Goal: Obtain resource: Download file/media

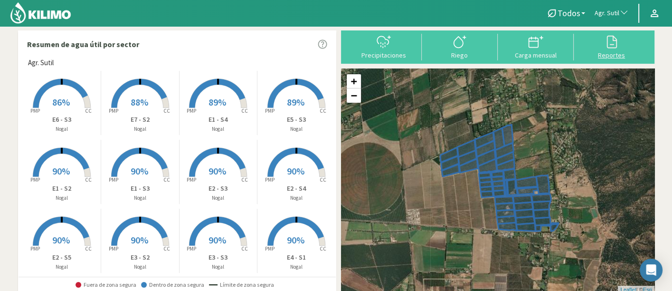
click at [604, 52] on div "Reportes" at bounding box center [612, 55] width 70 height 7
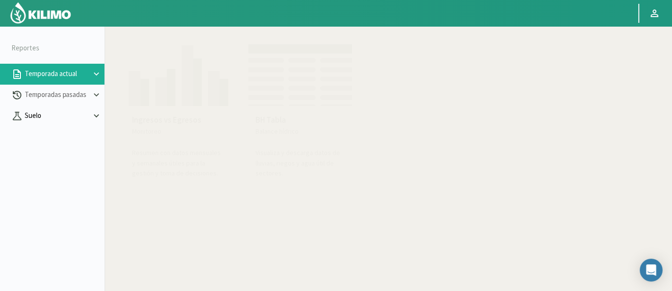
click at [47, 113] on p "Suelo" at bounding box center [57, 115] width 68 height 11
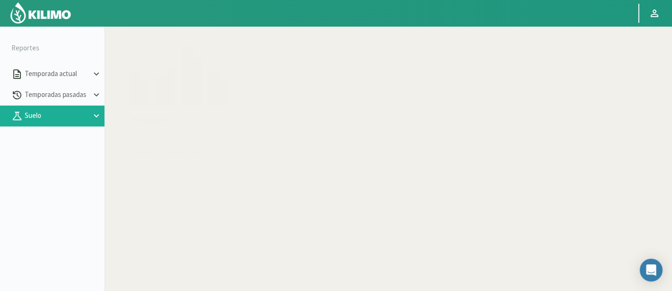
click at [155, 95] on img at bounding box center [176, 72] width 104 height 67
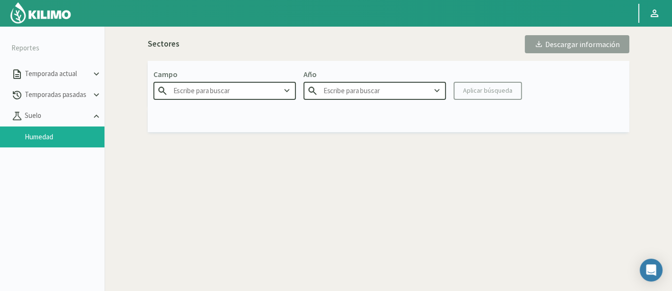
type input "Agr. Cardonal"
type input "2025"
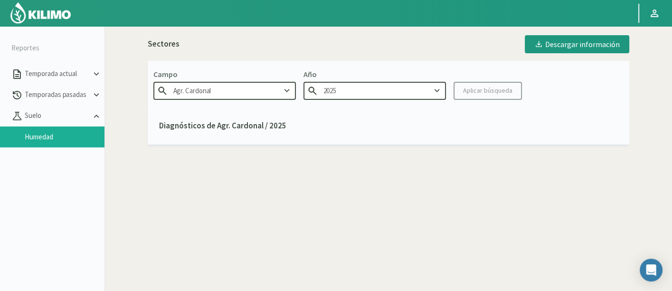
click at [583, 45] on div "Descargar información" at bounding box center [576, 43] width 85 height 9
